Goal: Task Accomplishment & Management: Use online tool/utility

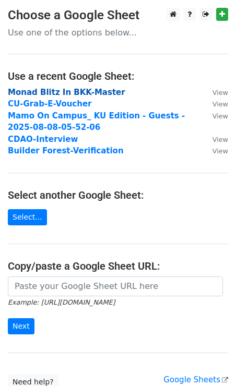
click at [36, 91] on strong "Monad Blitz In BKK-Master" at bounding box center [66, 92] width 117 height 9
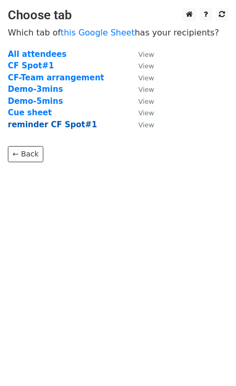
click at [42, 124] on strong "reminder CF Spot#1" at bounding box center [52, 124] width 89 height 9
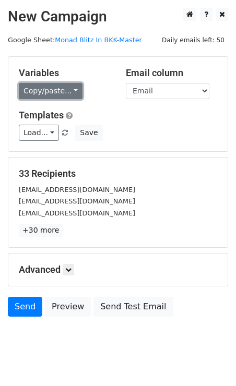
click at [59, 88] on link "Copy/paste..." at bounding box center [51, 91] width 64 height 16
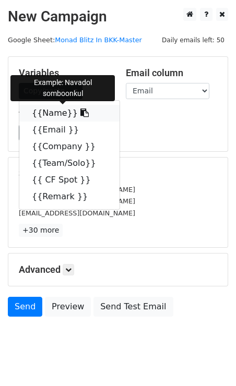
click at [85, 110] on link "{{Name}}" at bounding box center [69, 113] width 100 height 17
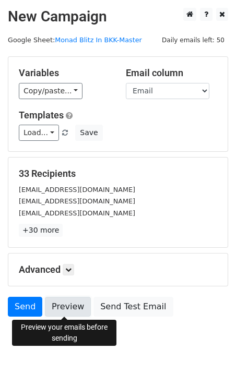
click at [73, 302] on link "Preview" at bounding box center [68, 307] width 46 height 20
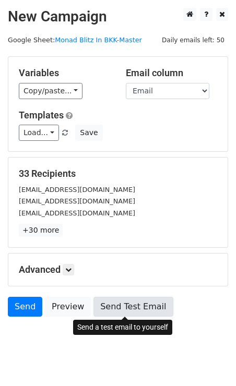
click at [102, 310] on link "Send Test Email" at bounding box center [132, 307] width 79 height 20
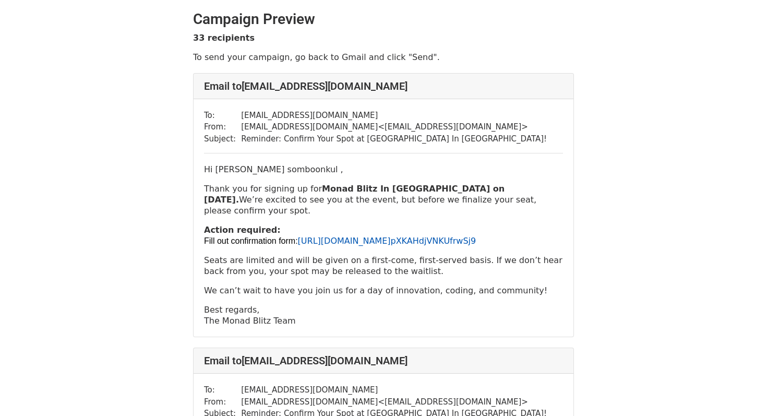
click at [378, 236] on link "https://forms.gle/ pXKAHdjVNKUfrwSj9" at bounding box center [387, 241] width 178 height 10
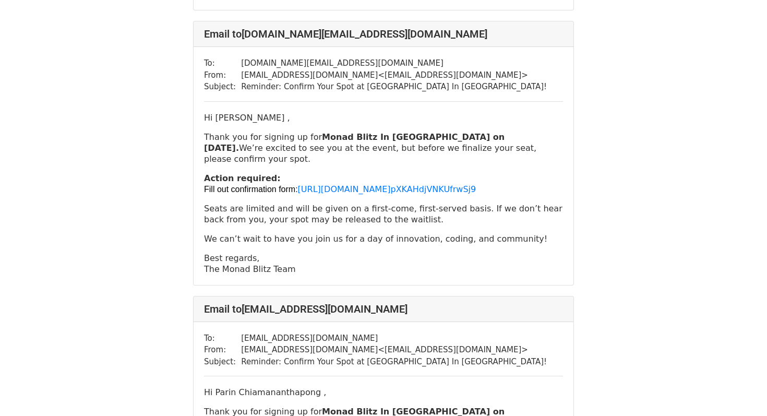
scroll to position [5916, 0]
